Goal: Communication & Community: Answer question/provide support

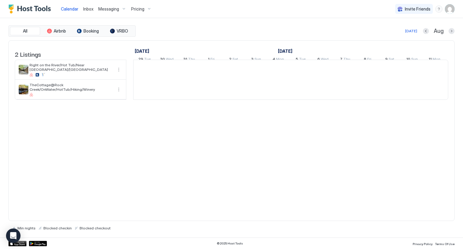
scroll to position [0, 335]
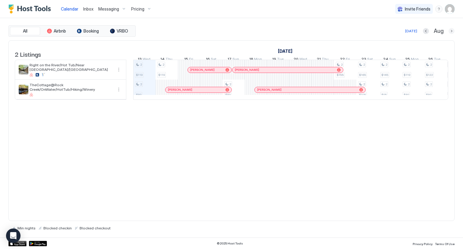
click at [452, 33] on button "Next month" at bounding box center [451, 31] width 6 height 6
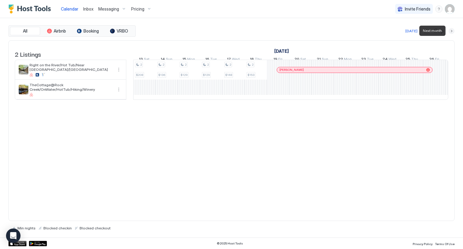
click at [451, 31] on button "Next month" at bounding box center [451, 31] width 6 height 6
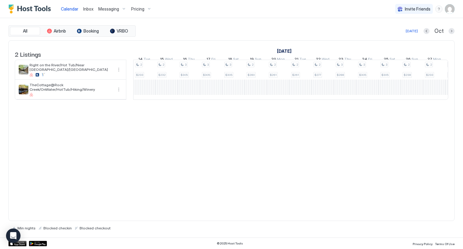
click at [143, 9] on div "Pricing" at bounding box center [141, 9] width 25 height 10
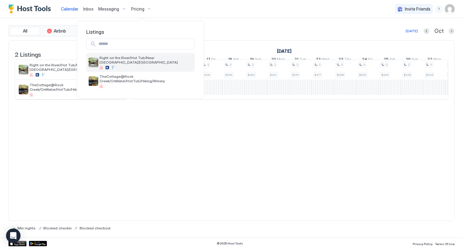
click at [131, 58] on span "Right on the River/Hot Tub/Near [GEOGRAPHIC_DATA]/[GEOGRAPHIC_DATA]" at bounding box center [145, 59] width 93 height 9
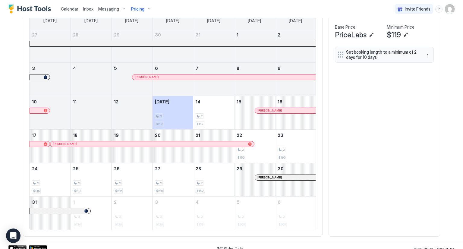
scroll to position [181, 0]
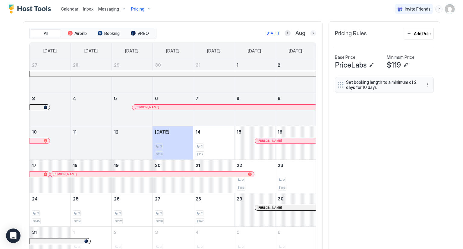
click at [312, 32] on button "Next month" at bounding box center [313, 33] width 6 height 6
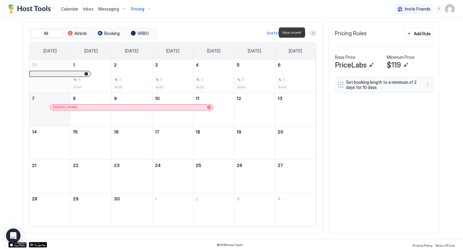
scroll to position [180, 0]
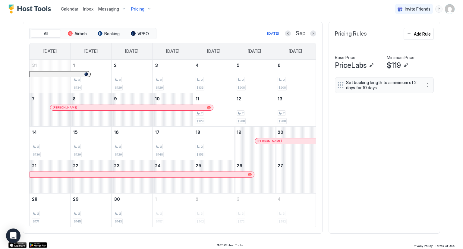
click at [367, 177] on div "Set booking length to a minimum of 2 days for 10 days" at bounding box center [384, 152] width 99 height 150
click at [284, 139] on div at bounding box center [286, 141] width 5 height 5
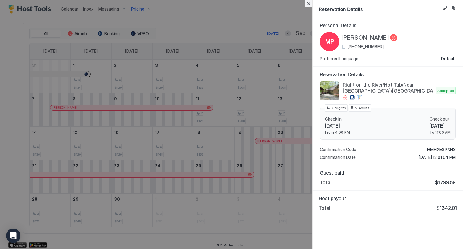
click at [306, 4] on button "Close" at bounding box center [308, 3] width 7 height 7
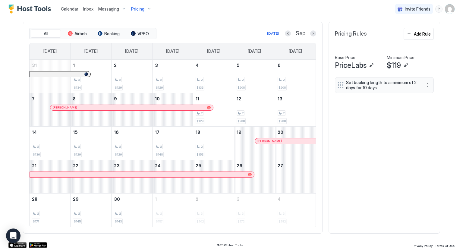
click at [88, 9] on span "Inbox" at bounding box center [88, 8] width 10 height 5
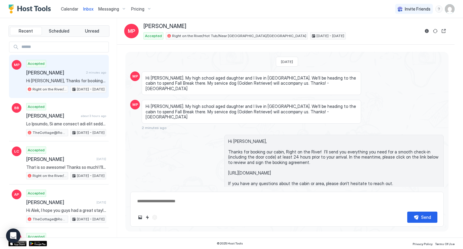
click at [58, 68] on div "Accepted [PERSON_NAME] 2 minutes ago Hi [PERSON_NAME], Thanks for booking our c…" at bounding box center [66, 76] width 80 height 33
type textarea "*"
